Goal: Task Accomplishment & Management: Manage account settings

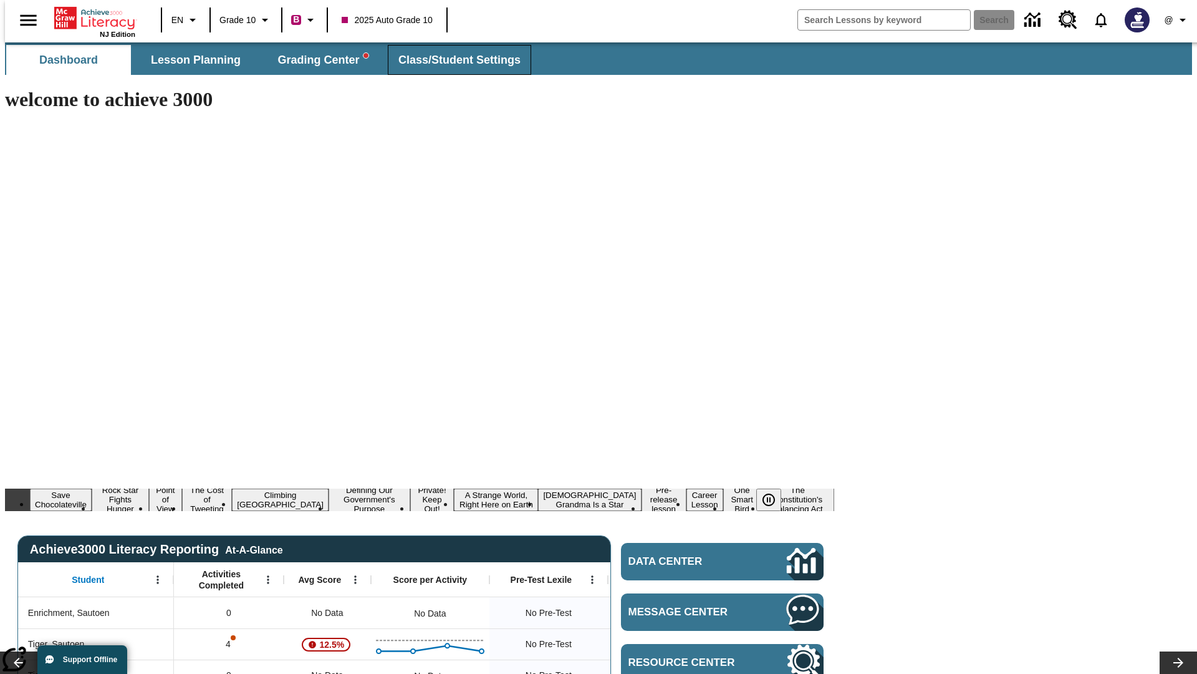
click at [453, 60] on span "Class/Student Settings" at bounding box center [460, 60] width 122 height 14
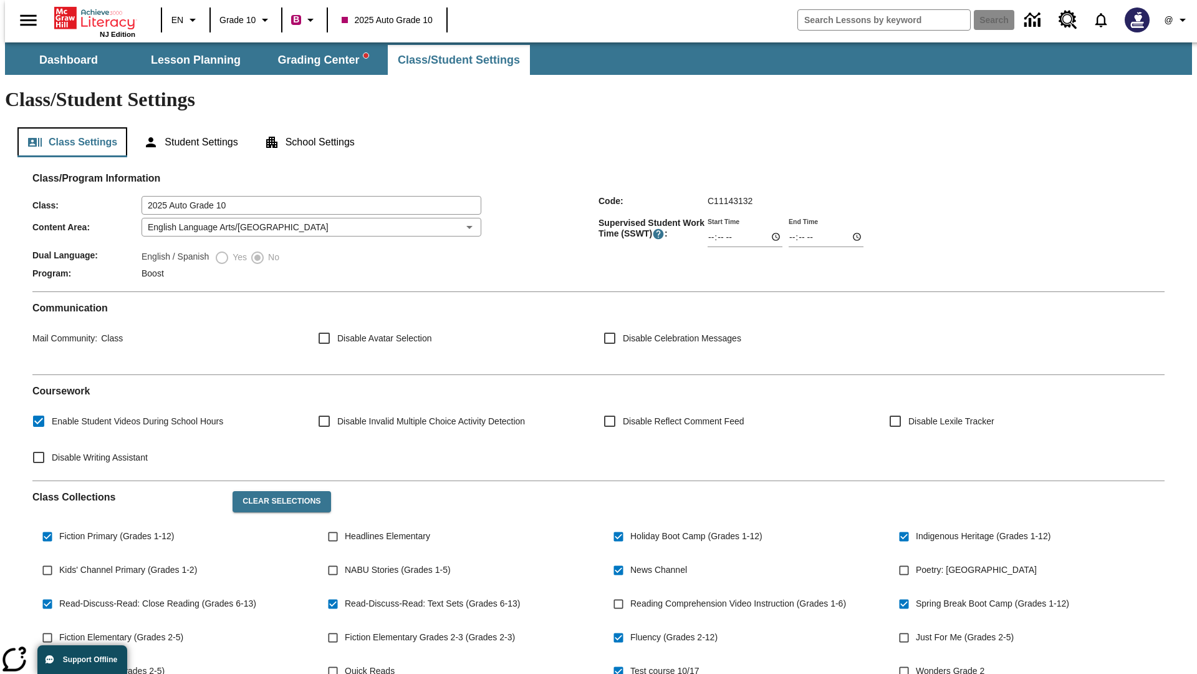
click at [67, 127] on button "Class Settings" at bounding box center [72, 142] width 110 height 30
type input "17:35"
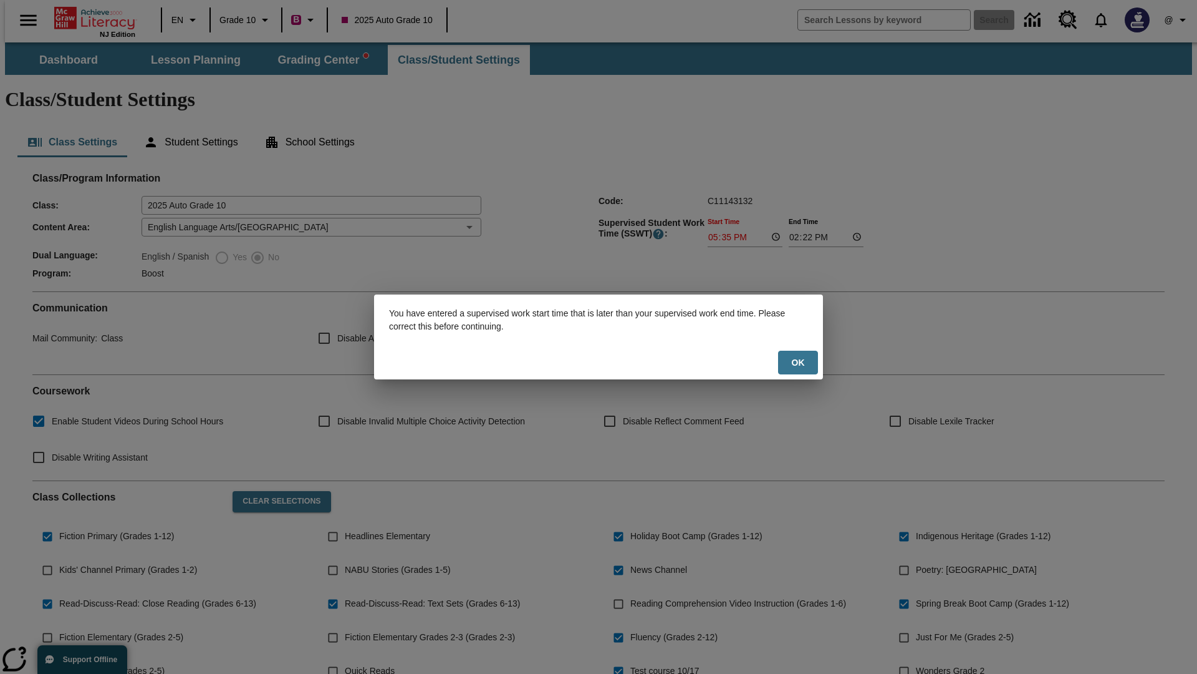
scroll to position [183, 0]
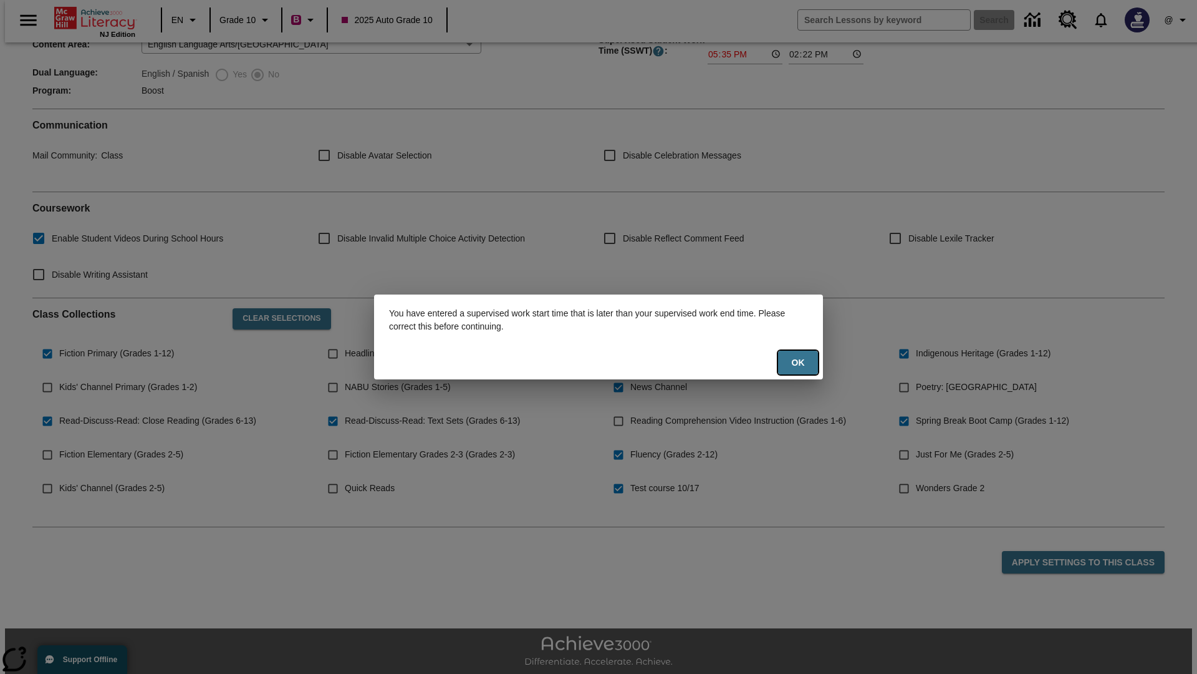
click at [798, 362] on button "Ok" at bounding box center [798, 363] width 40 height 24
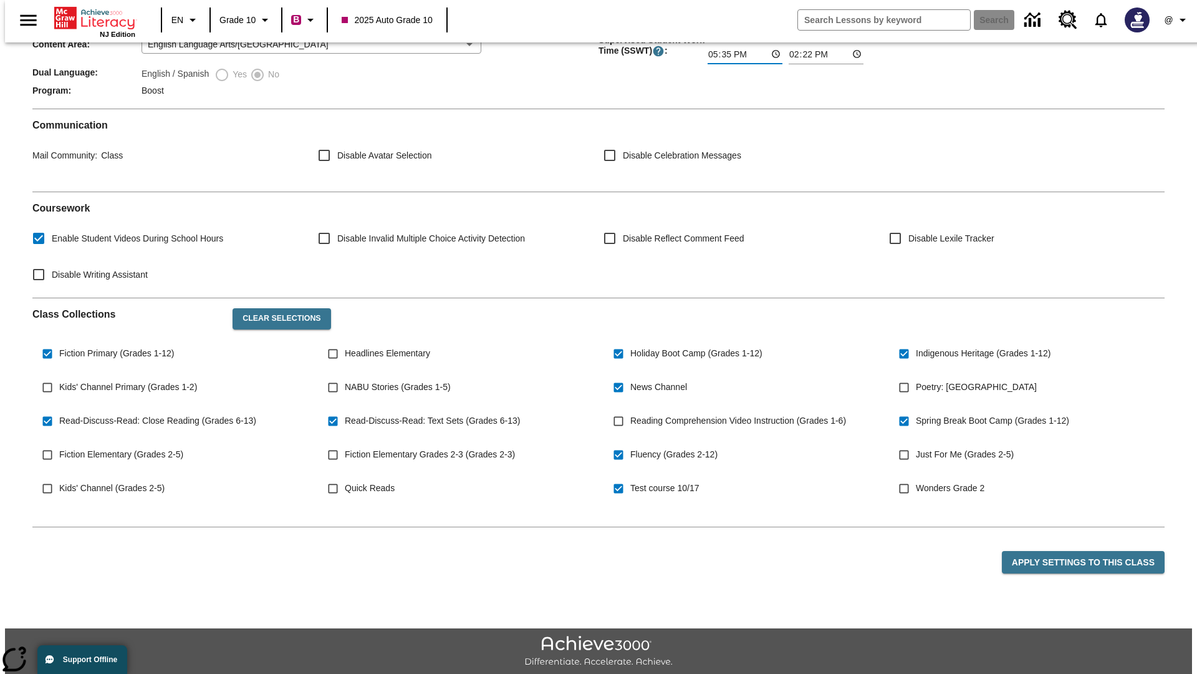
type input "17:35"
click at [1091, 551] on button "Apply Settings to this Class" at bounding box center [1083, 562] width 163 height 23
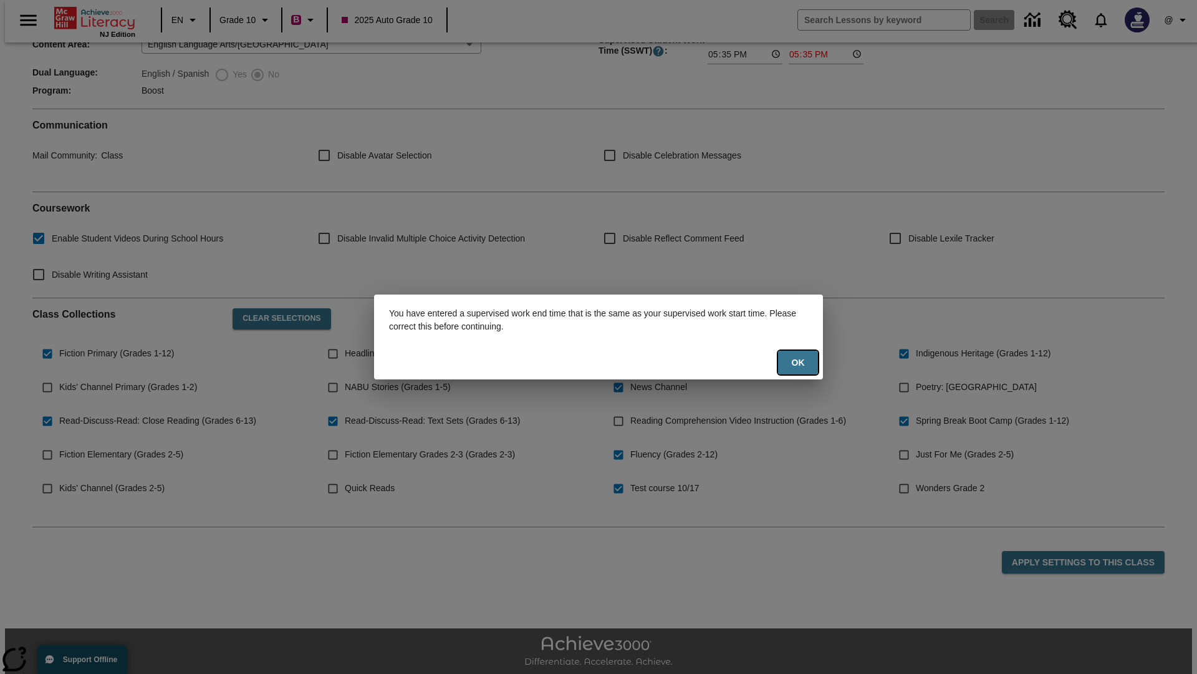
click at [798, 362] on button "Ok" at bounding box center [798, 363] width 40 height 24
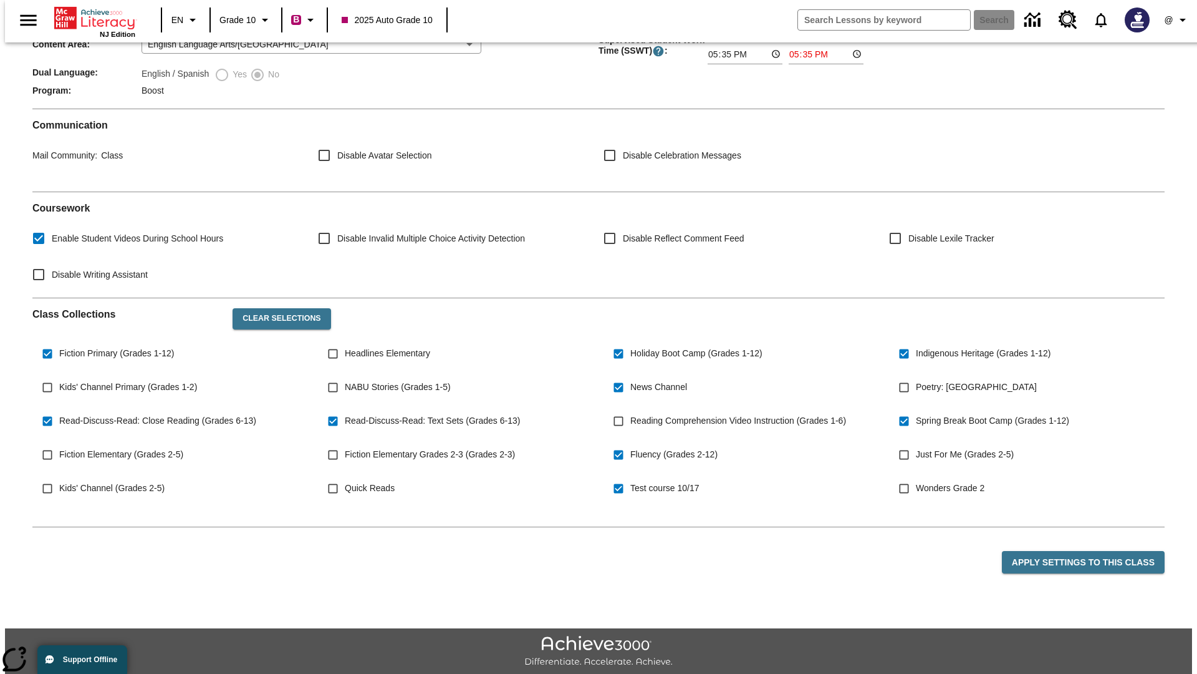
type input "23:35"
type input "23:36"
click at [1091, 551] on button "Apply Settings to this Class" at bounding box center [1083, 562] width 163 height 23
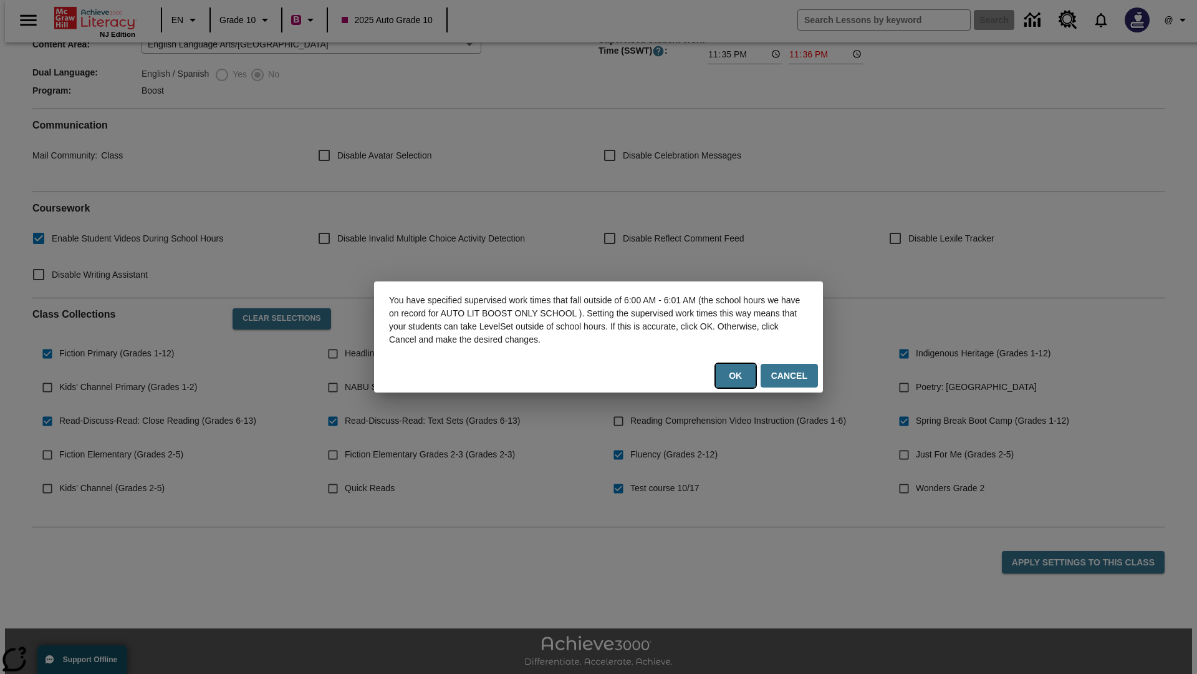
click at [738, 375] on button "Ok" at bounding box center [736, 376] width 40 height 24
